Goal: Find specific page/section: Locate a particular part of the current website

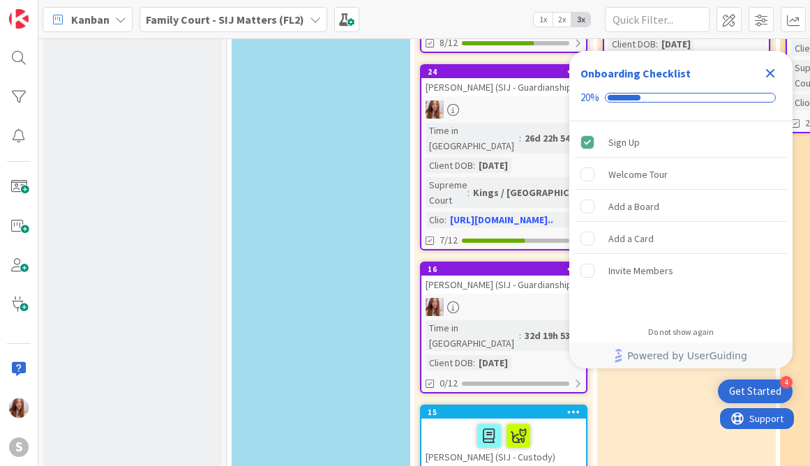
scroll to position [1073, 0]
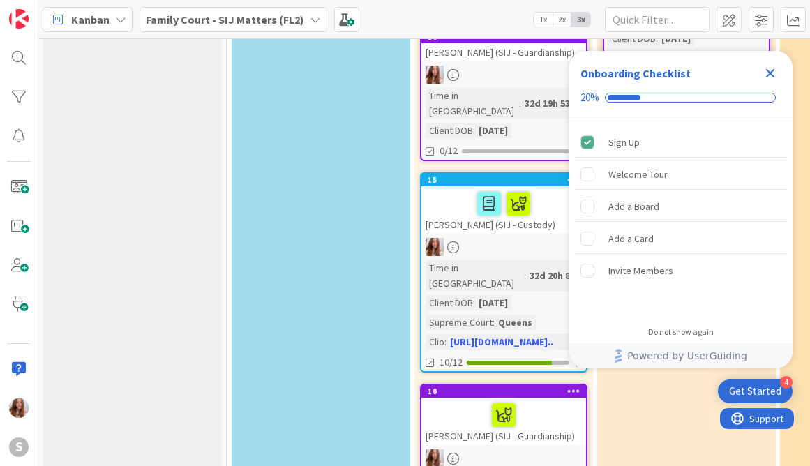
click at [765, 77] on icon "Close Checklist" at bounding box center [770, 73] width 17 height 17
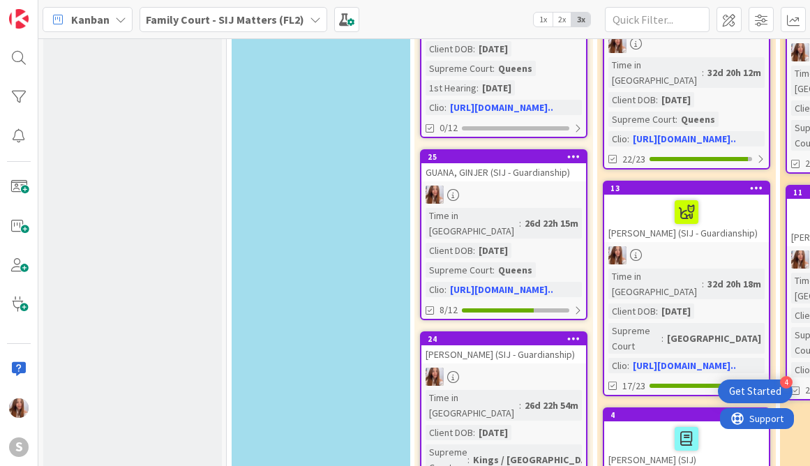
scroll to position [529, 0]
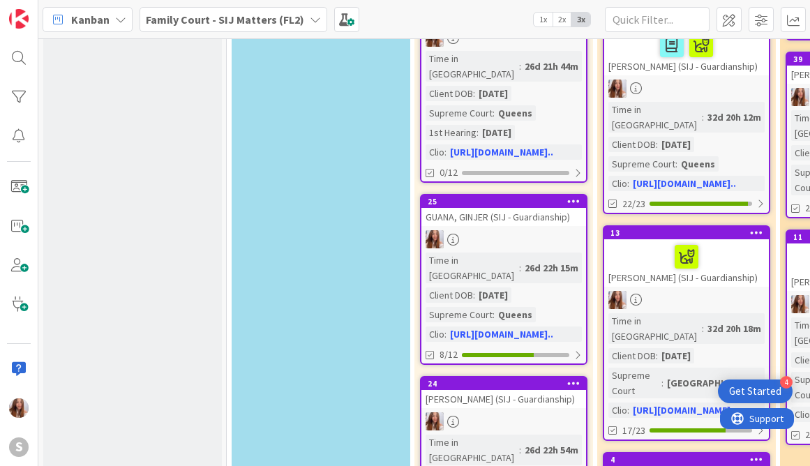
click at [627, 239] on div "LASSO, ANDRES (SIJ - Guardianship)" at bounding box center [686, 262] width 165 height 47
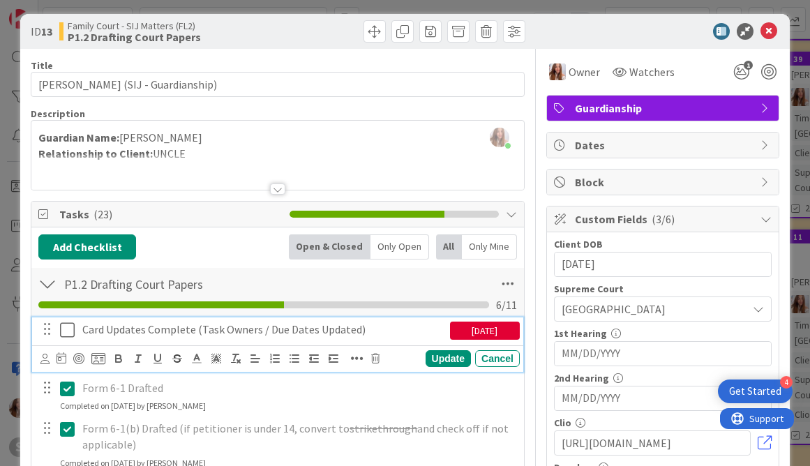
click at [73, 329] on icon at bounding box center [67, 330] width 15 height 17
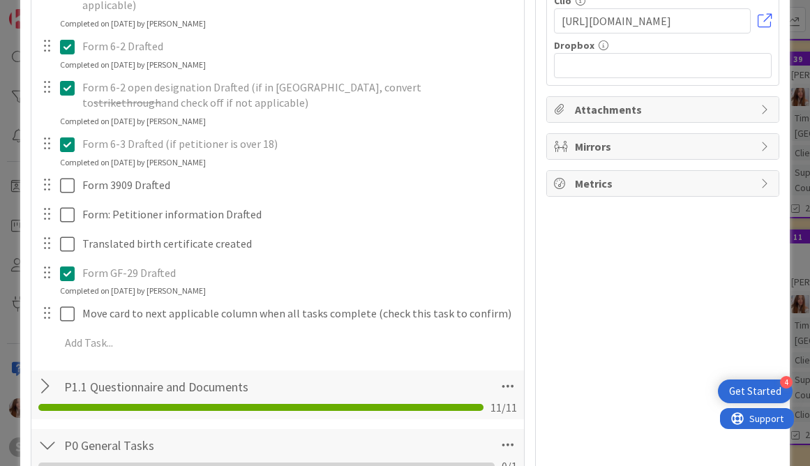
scroll to position [526, 0]
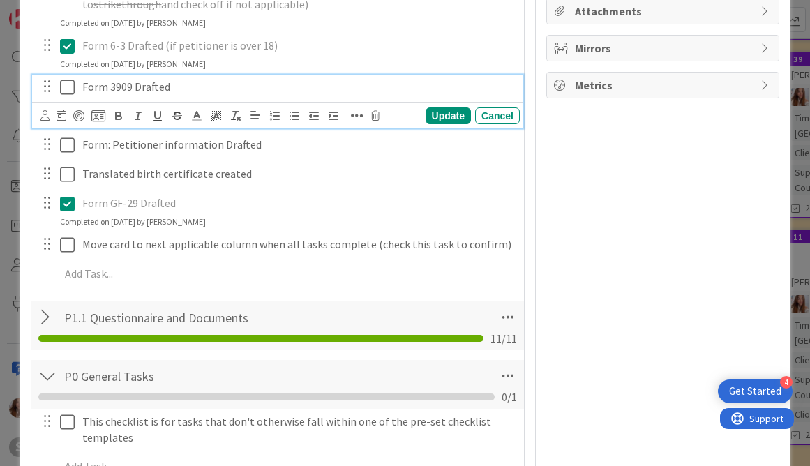
click at [66, 84] on icon at bounding box center [67, 87] width 15 height 17
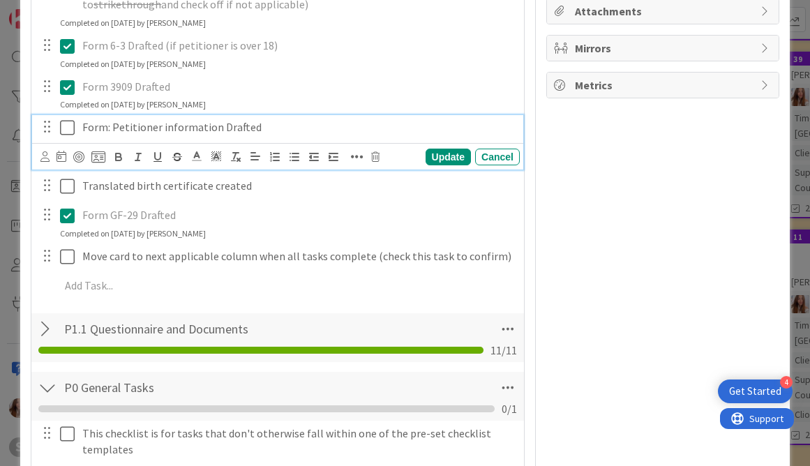
click at [68, 130] on icon at bounding box center [67, 127] width 15 height 17
